Goal: Task Accomplishment & Management: Manage account settings

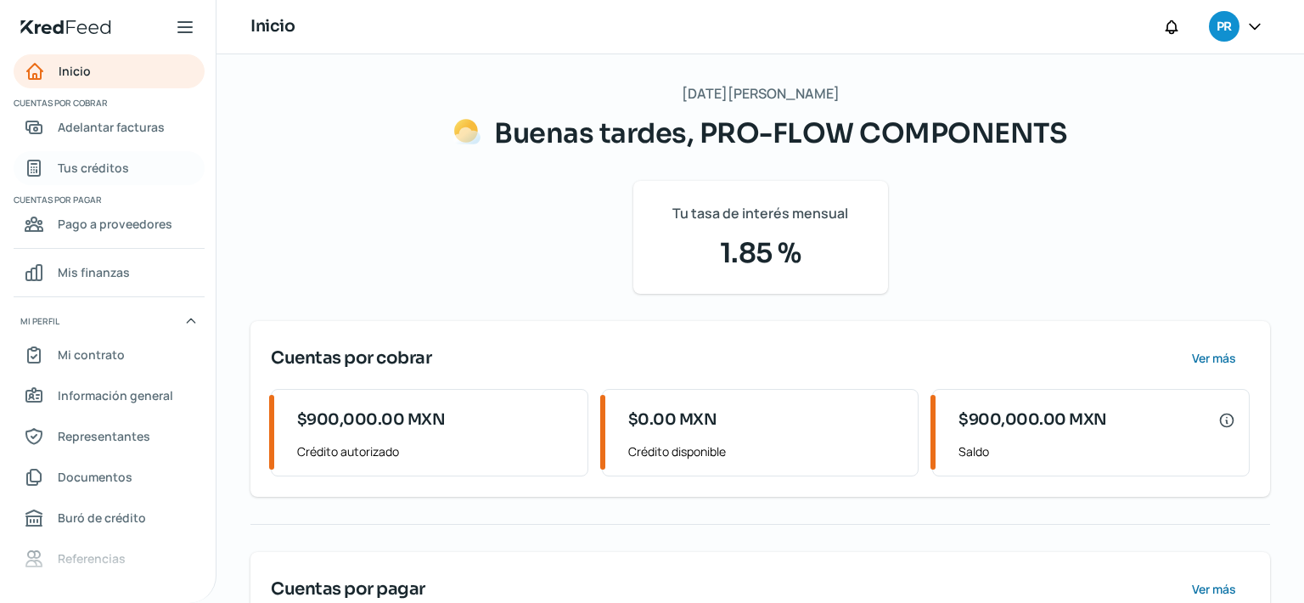
click at [106, 175] on span "Tus créditos" at bounding box center [93, 167] width 71 height 21
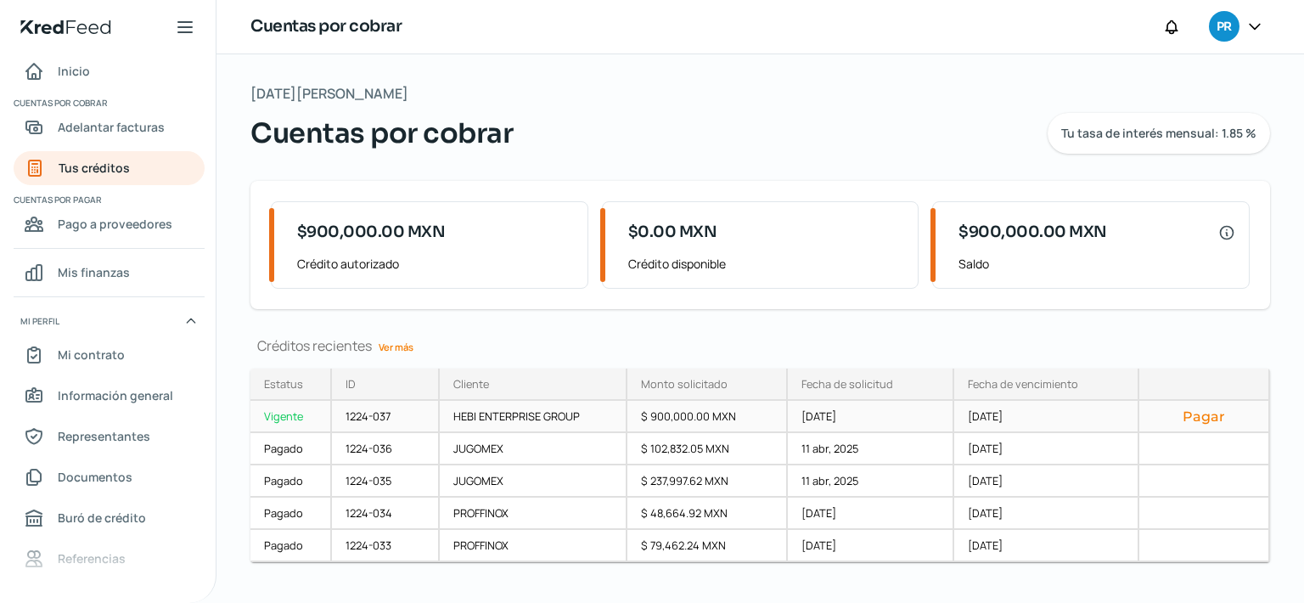
click at [1197, 420] on button "Pagar" at bounding box center [1204, 416] width 102 height 17
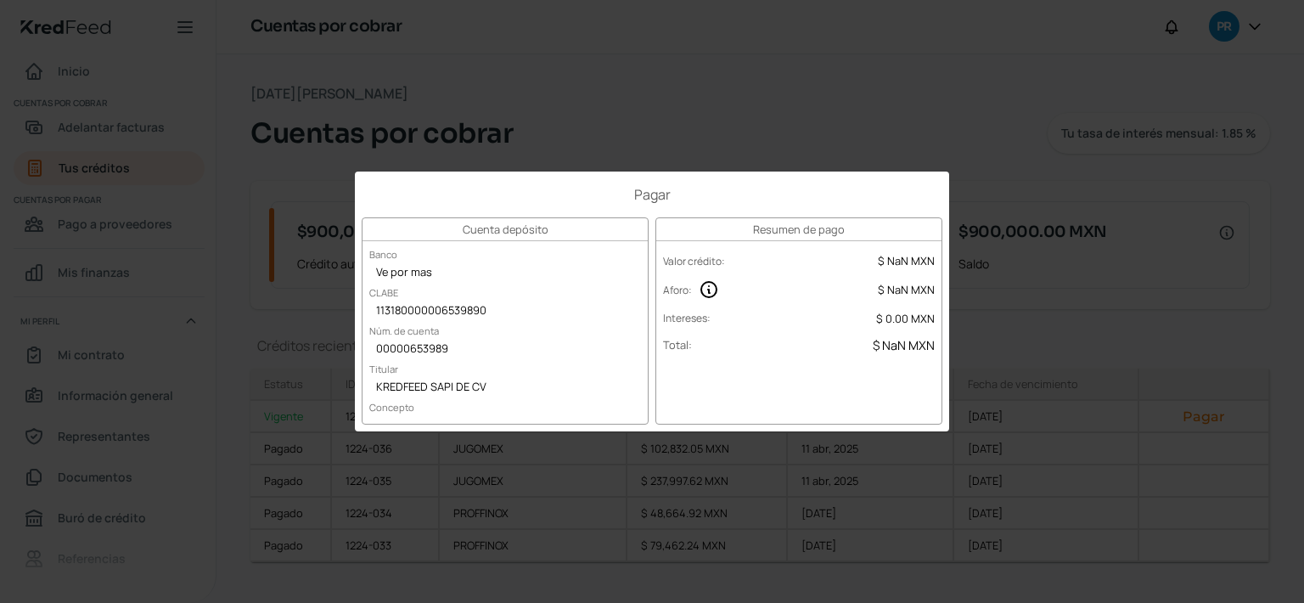
click at [704, 138] on div "Pagar Cuenta depósito Banco Ve por mas CLABE 113180000006539890 Núm. de cuenta …" at bounding box center [652, 301] width 1304 height 603
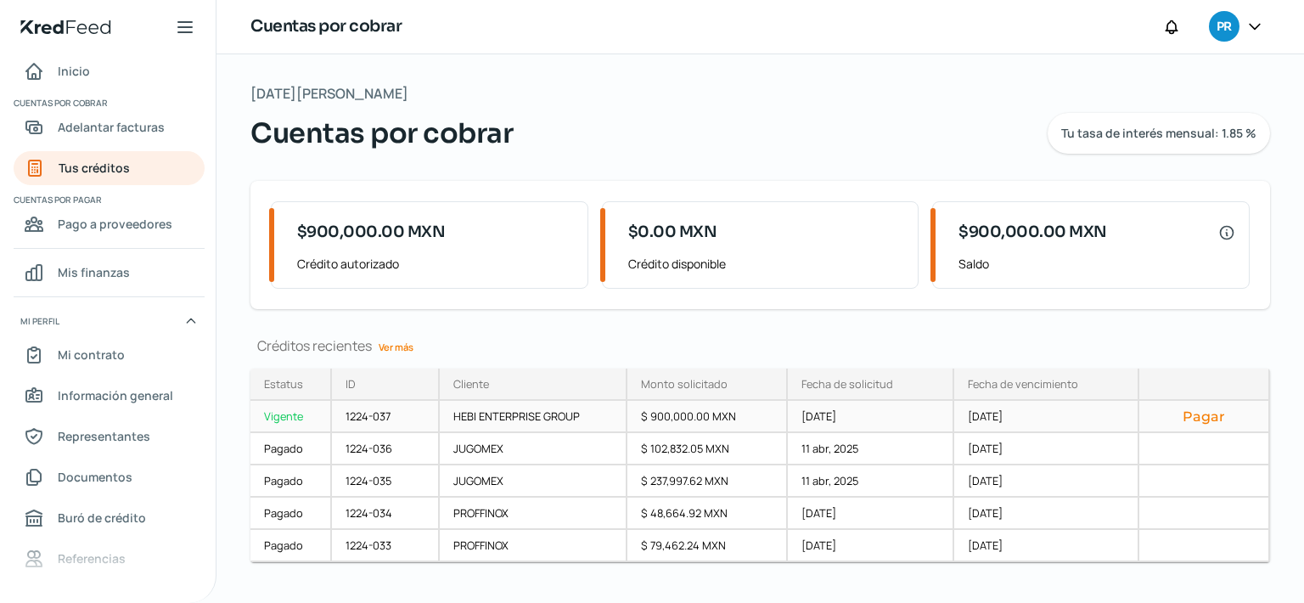
click at [1200, 414] on button "Pagar" at bounding box center [1204, 416] width 102 height 17
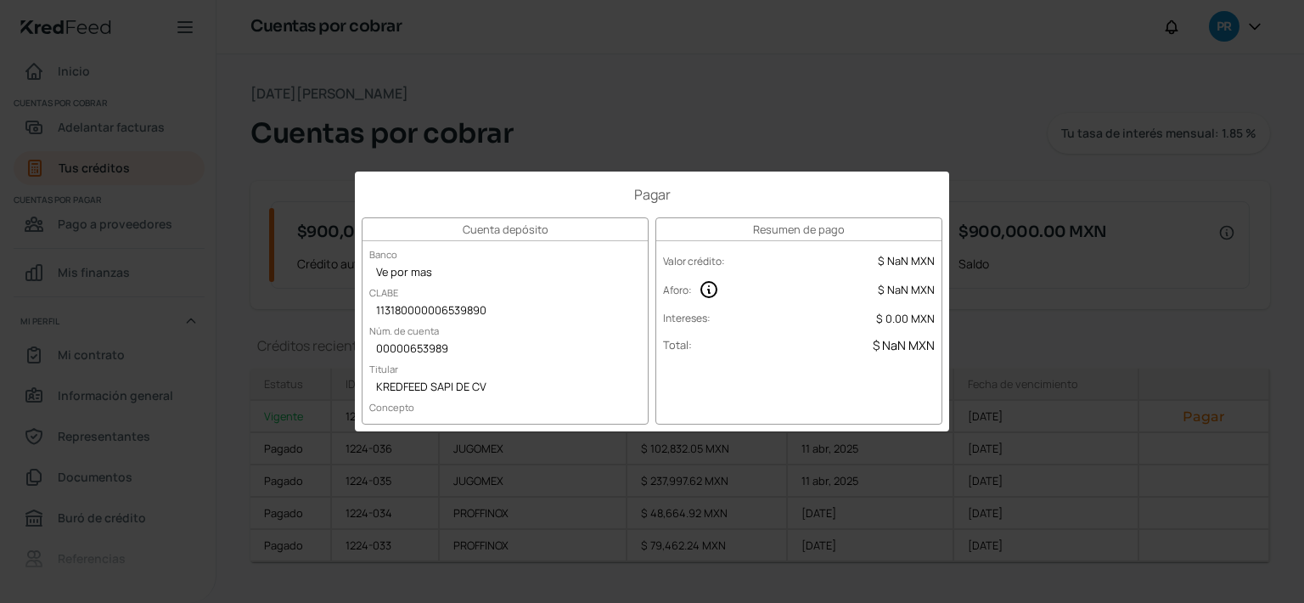
click at [600, 142] on div "Pagar Cuenta depósito Banco Ve por mas CLABE 113180000006539890 Núm. de cuenta …" at bounding box center [652, 301] width 1304 height 603
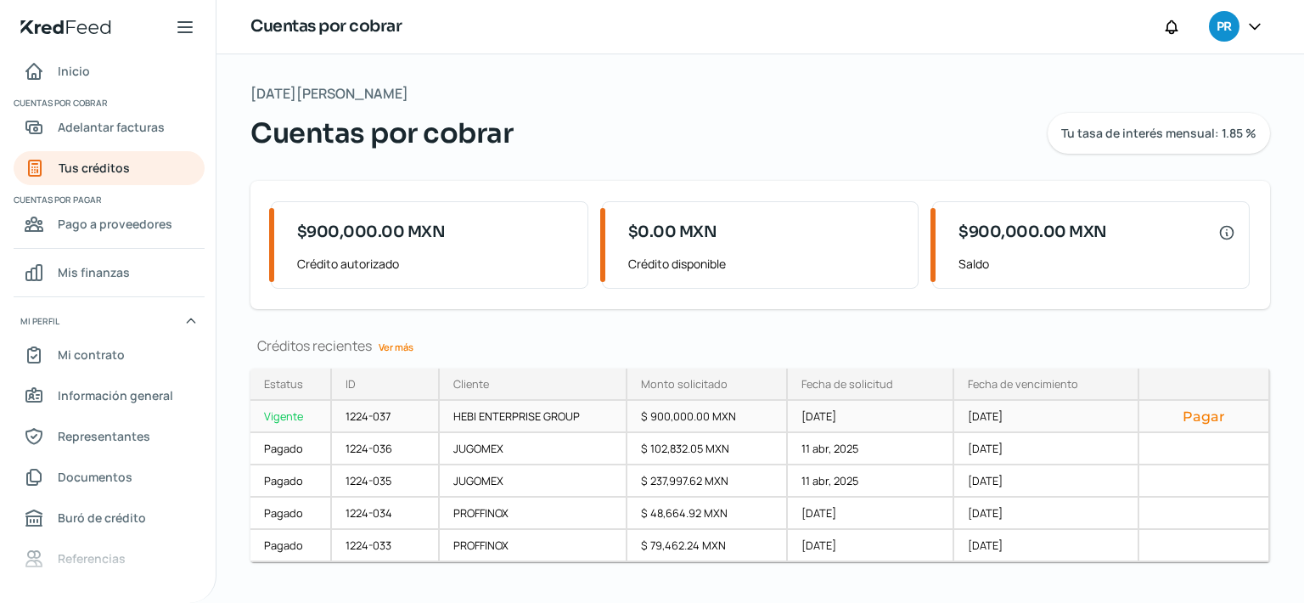
click at [1192, 416] on button "Pagar" at bounding box center [1204, 416] width 102 height 17
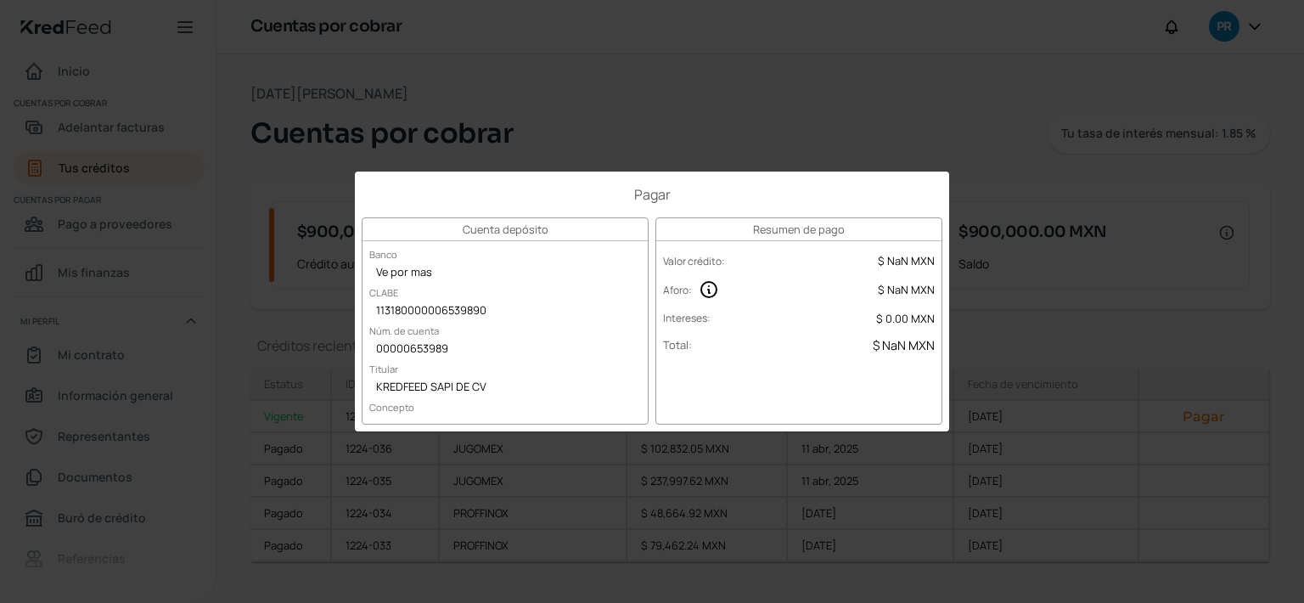
click at [1075, 250] on div "Pagar Cuenta depósito Banco Ve por mas CLABE 113180000006539890 Núm. de cuenta …" at bounding box center [652, 301] width 1304 height 603
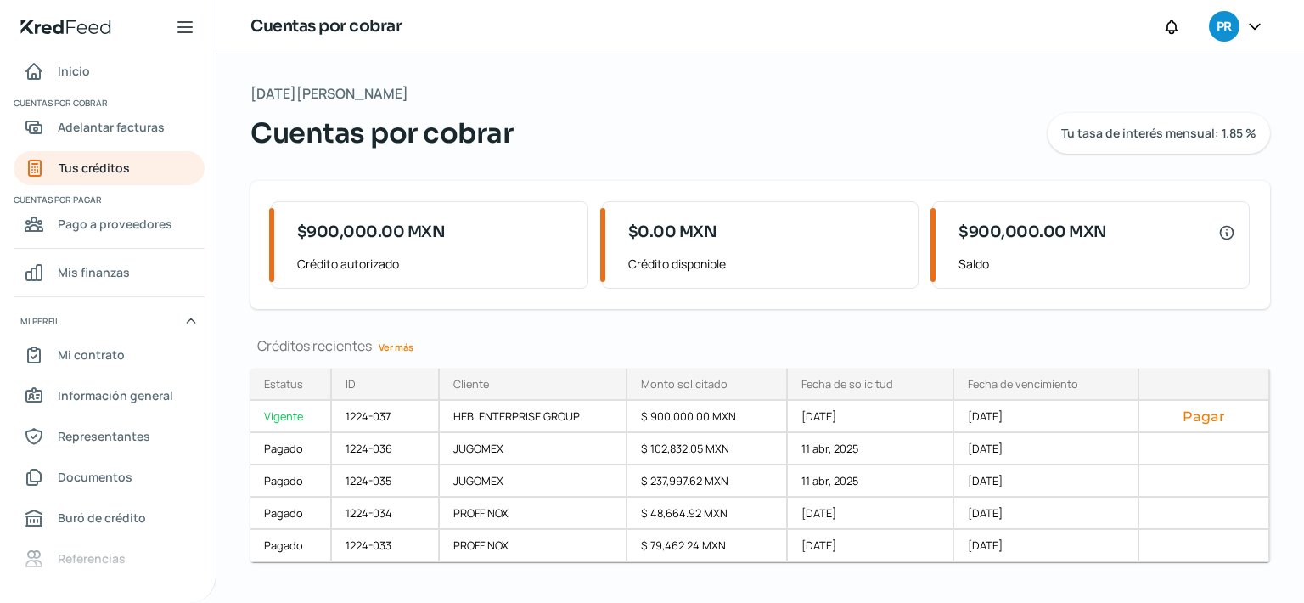
click at [1063, 274] on div "$900,000.00 MXN Saldo" at bounding box center [1093, 245] width 311 height 86
click at [1062, 311] on div "[DATE][PERSON_NAME] Cuentas por cobrar Tu tasa de interés mensual: 1.85 % $900,…" at bounding box center [761, 342] width 1088 height 576
drag, startPoint x: 239, startPoint y: 364, endPoint x: 1197, endPoint y: 386, distance: 958.2
click at [1197, 389] on div "[DATE][PERSON_NAME] Cuentas por cobrar Tu tasa de interés mensual: 1.85 % $900,…" at bounding box center [761, 342] width 1088 height 576
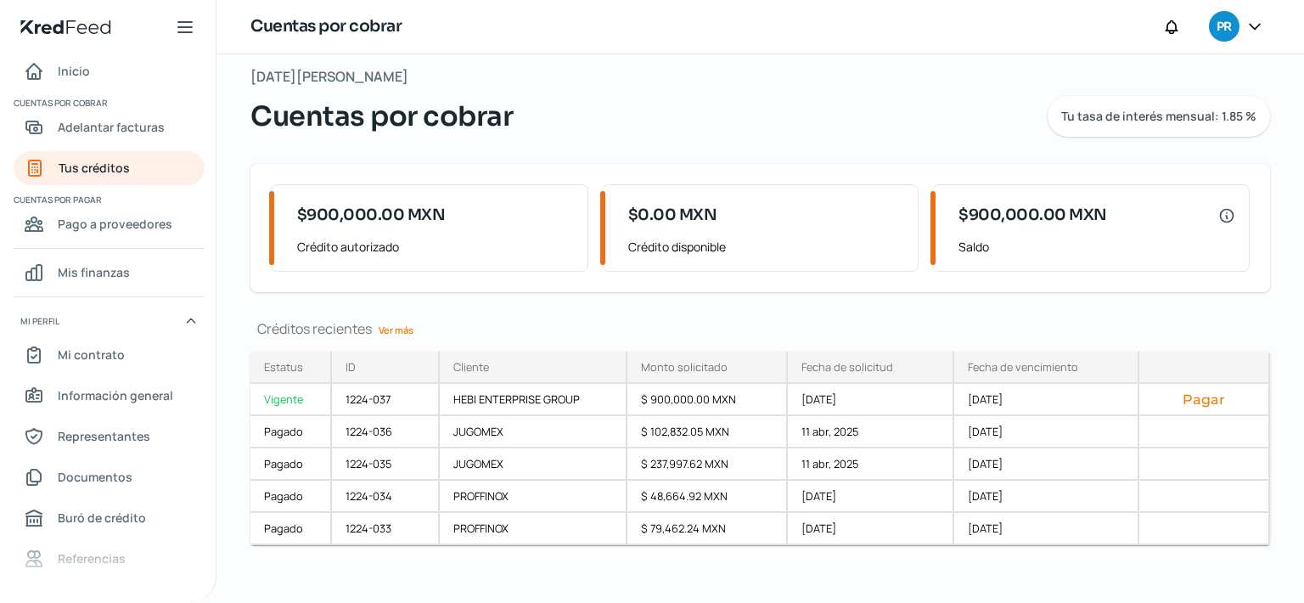
scroll to position [26, 0]
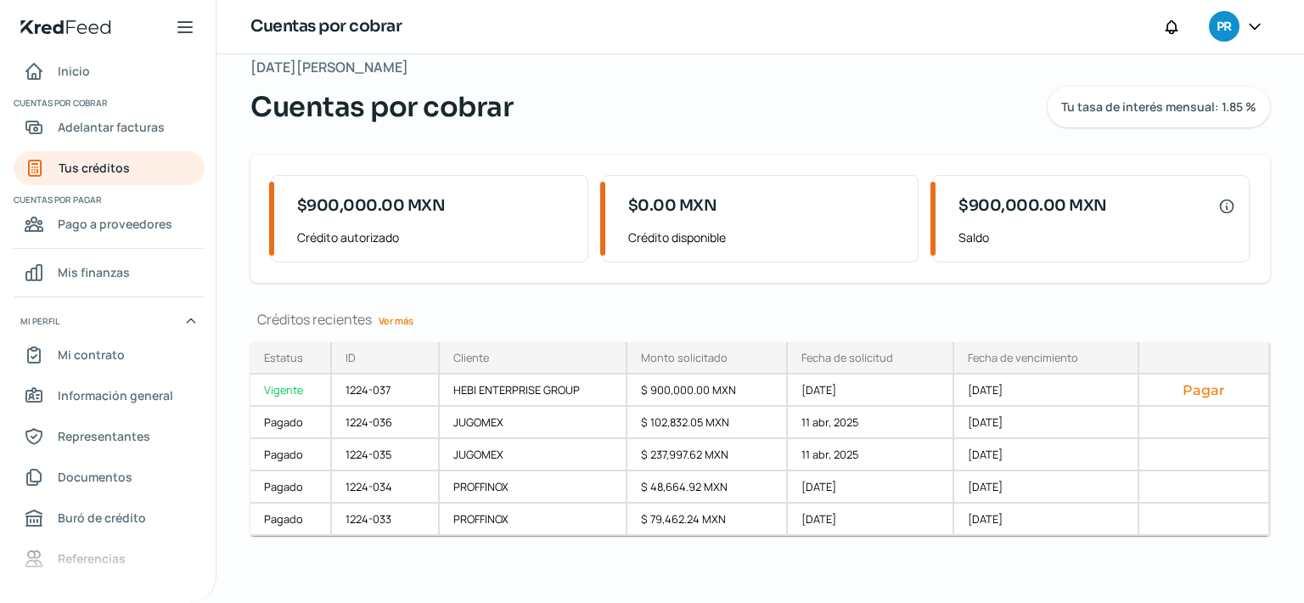
click at [824, 5] on div "Cuentas por cobrar PR" at bounding box center [761, 27] width 1088 height 54
